Goal: Check status: Check status

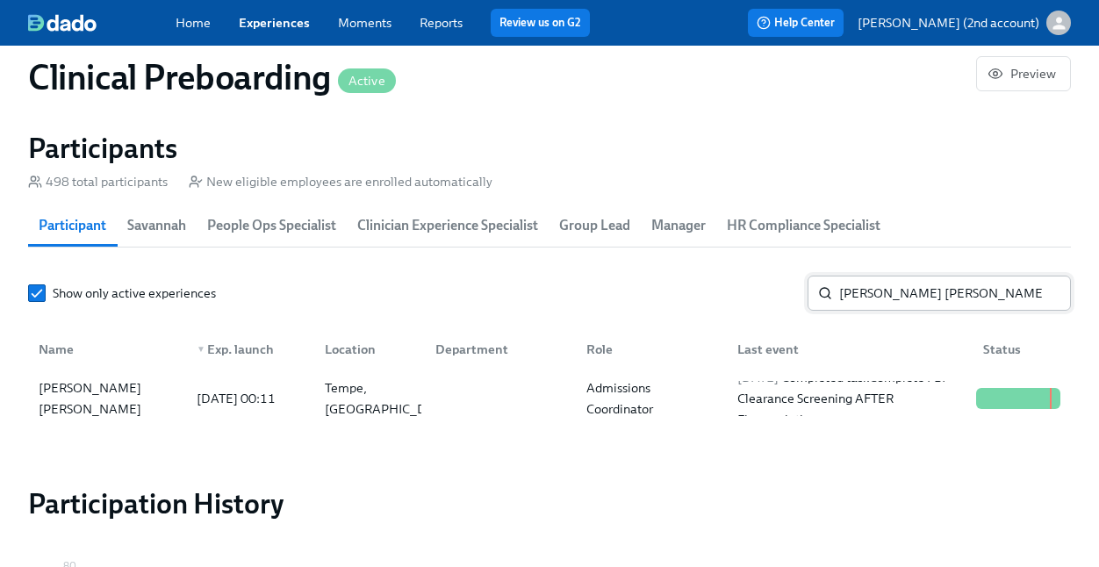
click at [850, 294] on input "[PERSON_NAME] [PERSON_NAME]" at bounding box center [955, 293] width 232 height 35
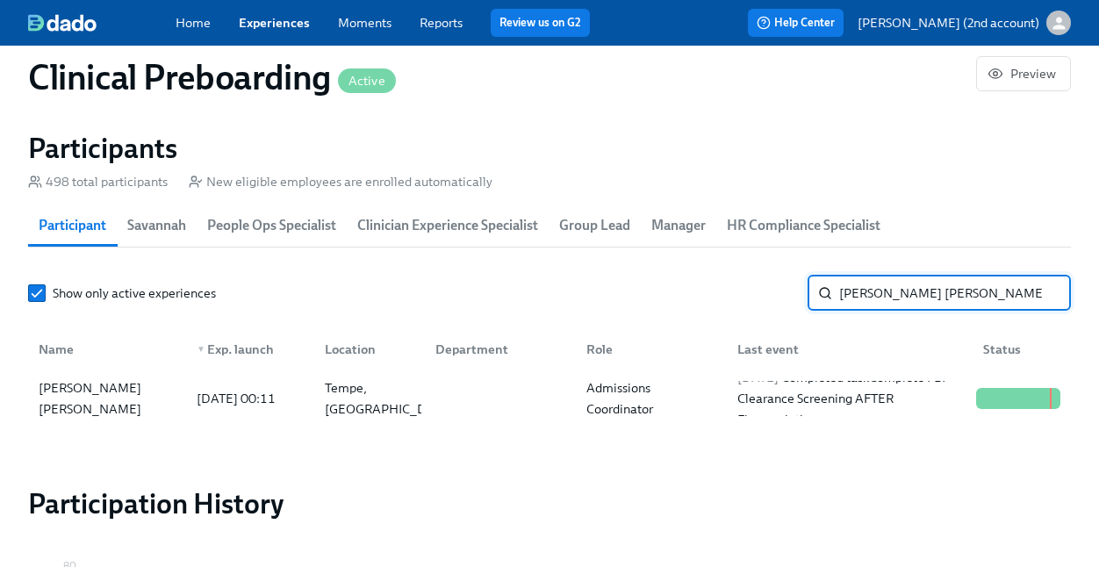
click at [850, 294] on input "[PERSON_NAME] [PERSON_NAME]" at bounding box center [955, 293] width 232 height 35
paste input "[PERSON_NAME]"
type input "[PERSON_NAME]"
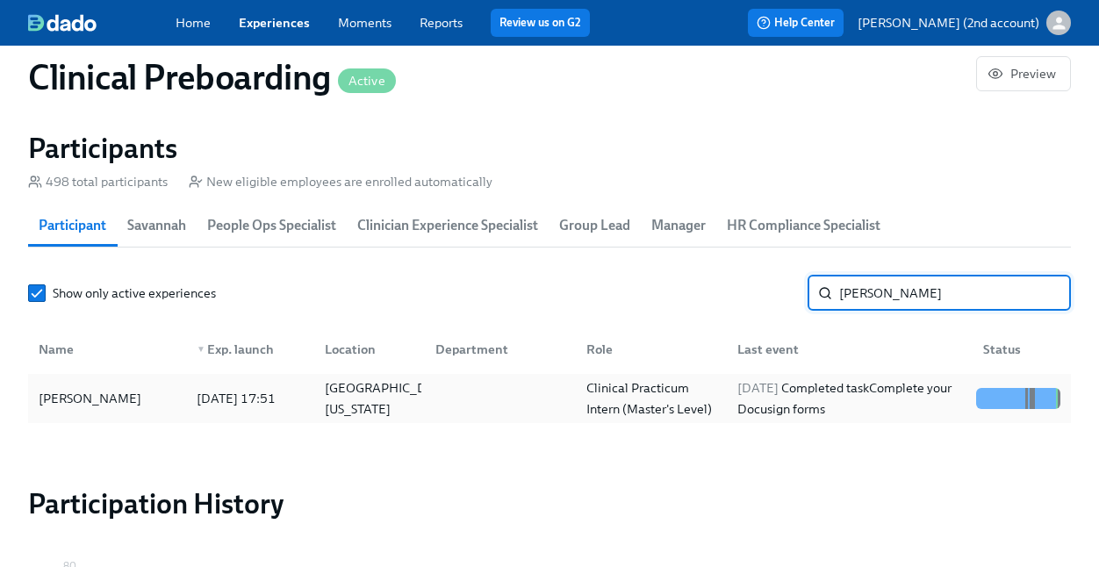
click at [854, 395] on div "[DATE] Completed task Complete your Docusign forms" at bounding box center [849, 398] width 239 height 42
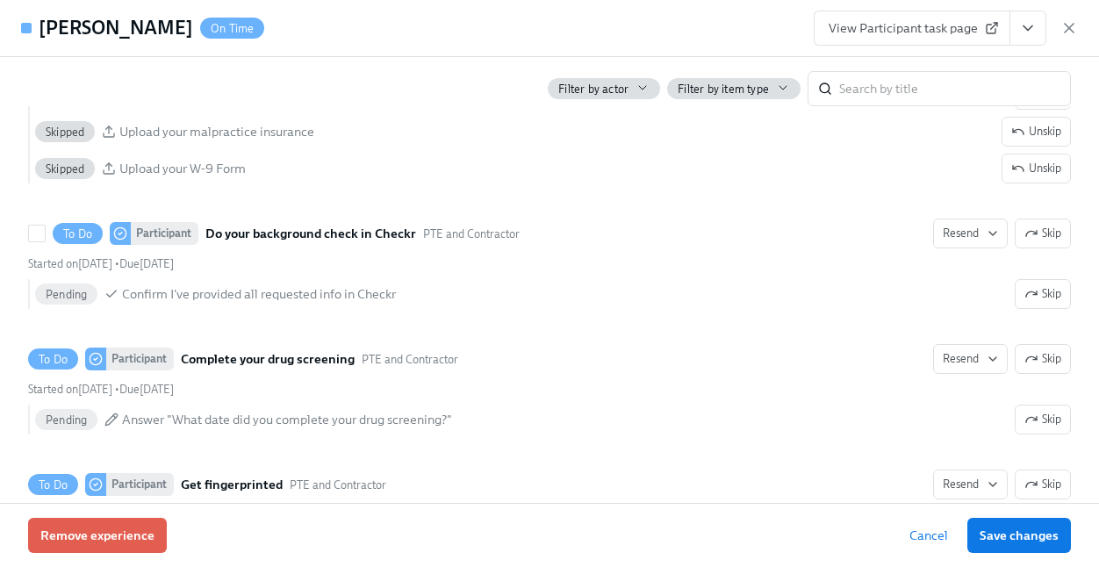
scroll to position [2165, 0]
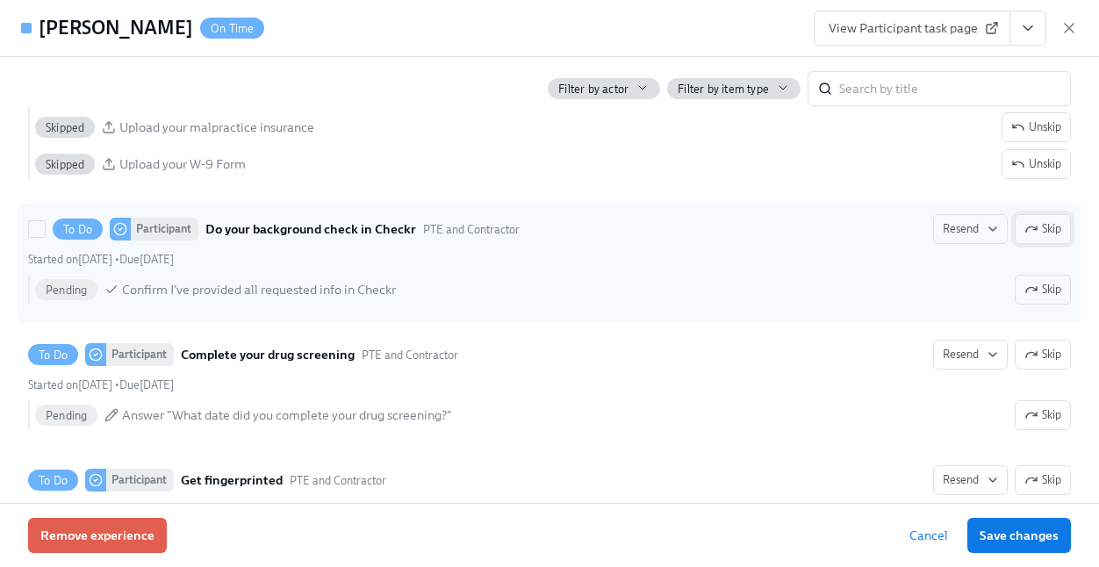
click at [1039, 226] on span "Skip" at bounding box center [1042, 229] width 37 height 18
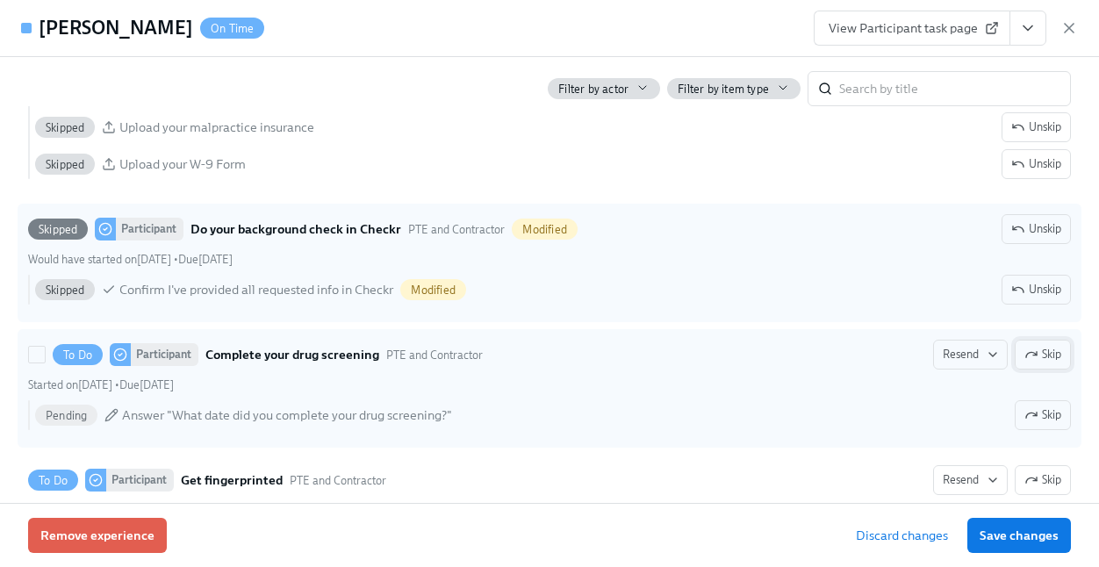
click at [1035, 349] on icon "button" at bounding box center [1031, 354] width 14 height 14
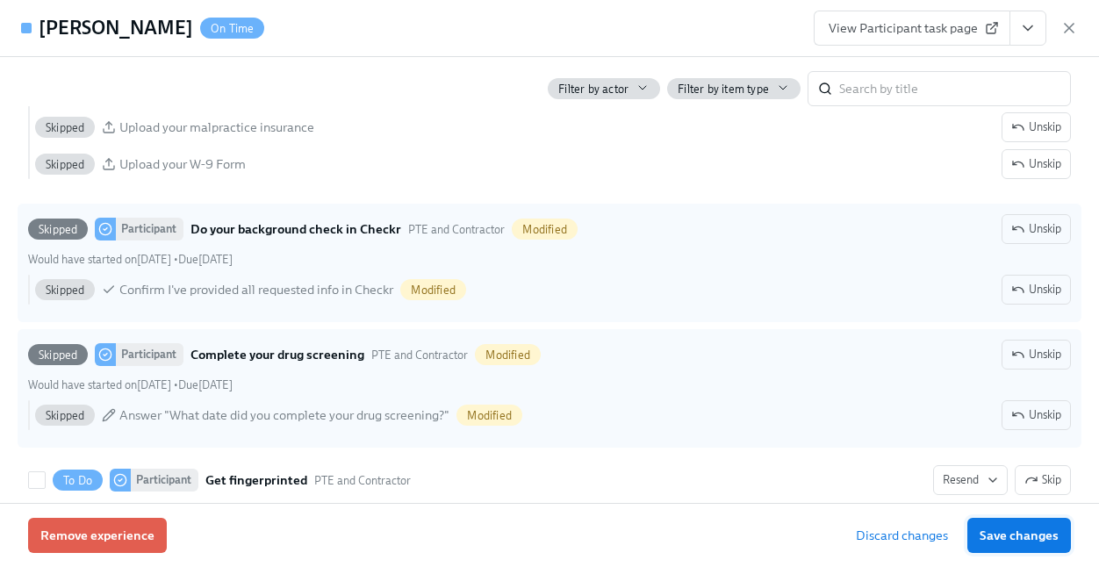
click at [1008, 528] on span "Save changes" at bounding box center [1018, 535] width 79 height 18
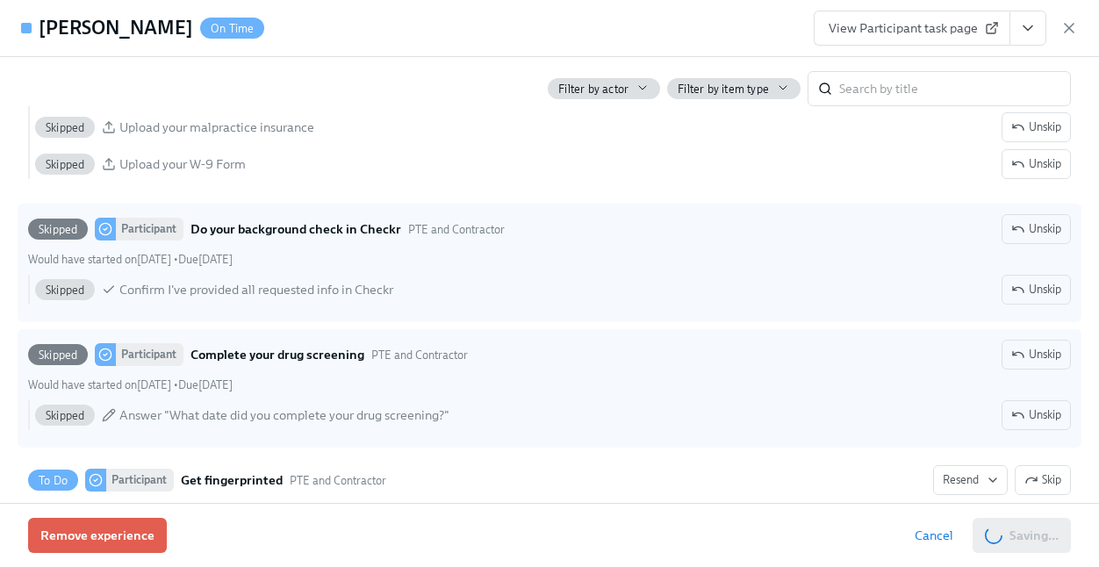
scroll to position [0, 24449]
